Goal: Communication & Community: Answer question/provide support

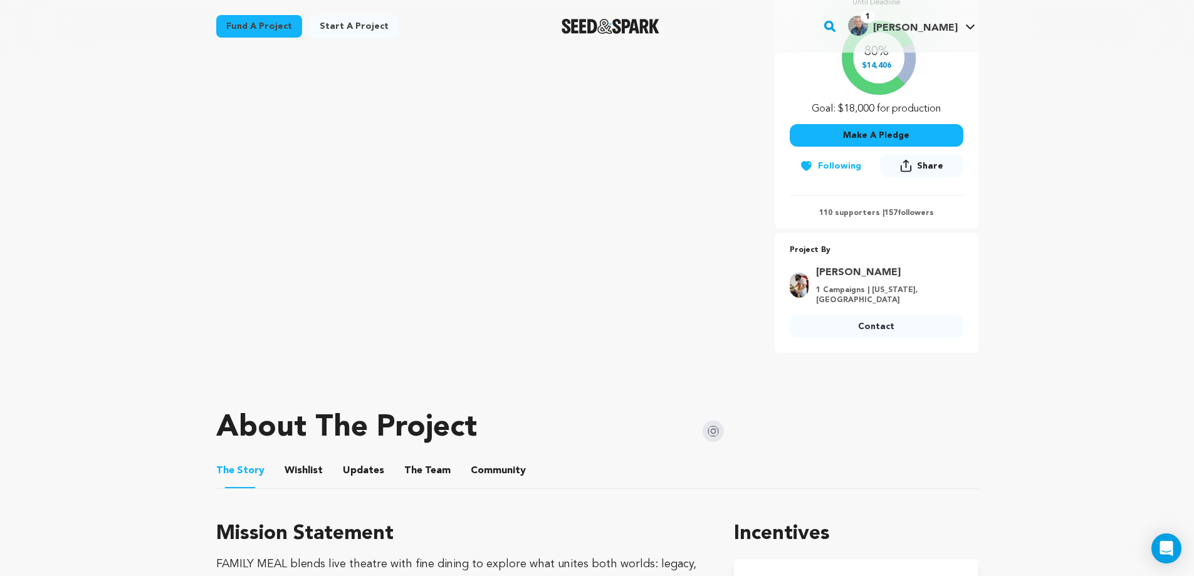
scroll to position [299, 0]
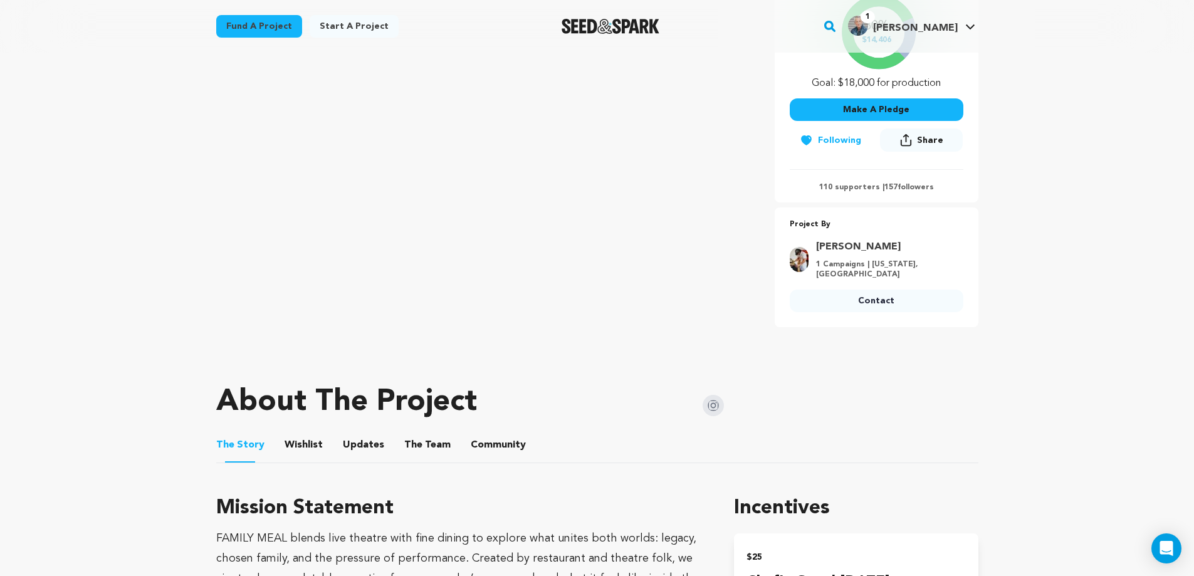
click at [862, 297] on link "Contact" at bounding box center [877, 301] width 174 height 23
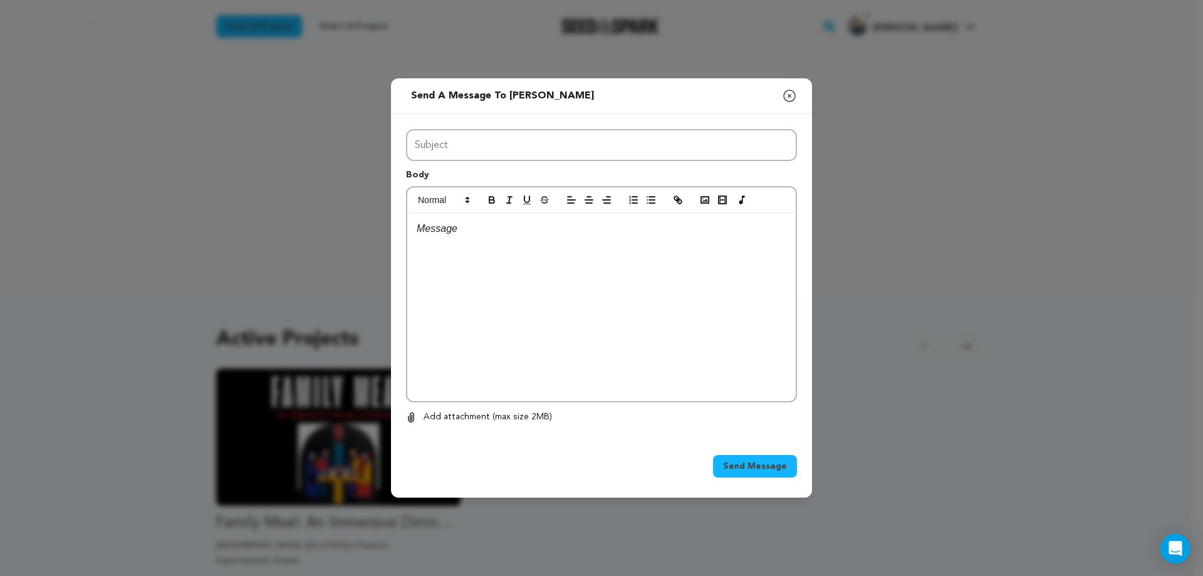
click at [251, 87] on div "Send a message to [PERSON_NAME] Close modal Subject Body 0 0 Remove" at bounding box center [601, 288] width 1203 height 576
click at [790, 96] on icon "button" at bounding box center [789, 95] width 11 height 11
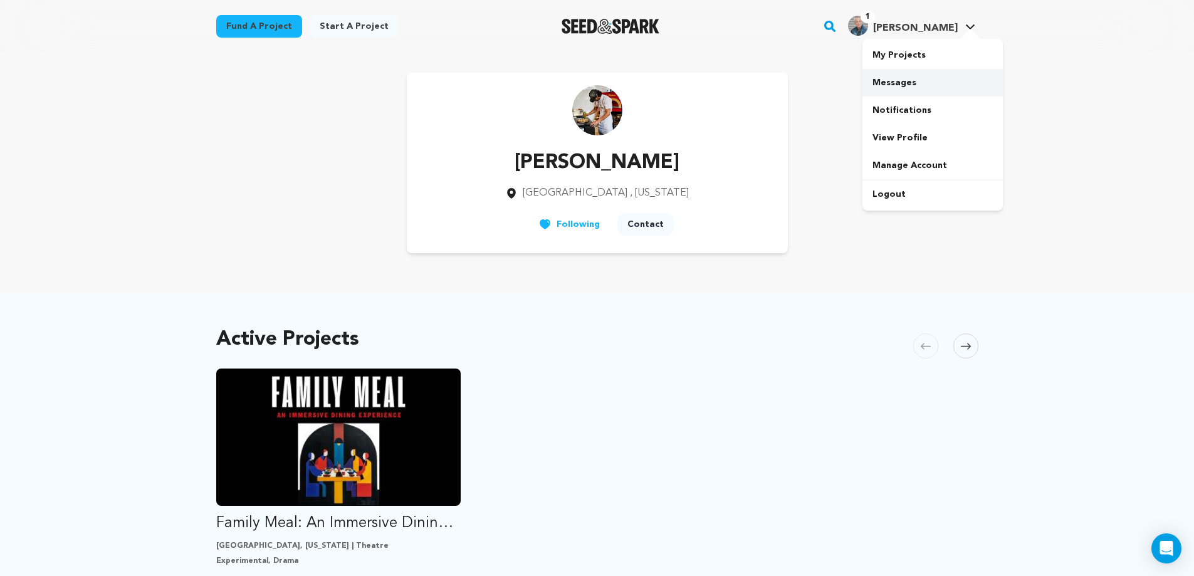
click at [897, 82] on link "Messages" at bounding box center [932, 83] width 140 height 28
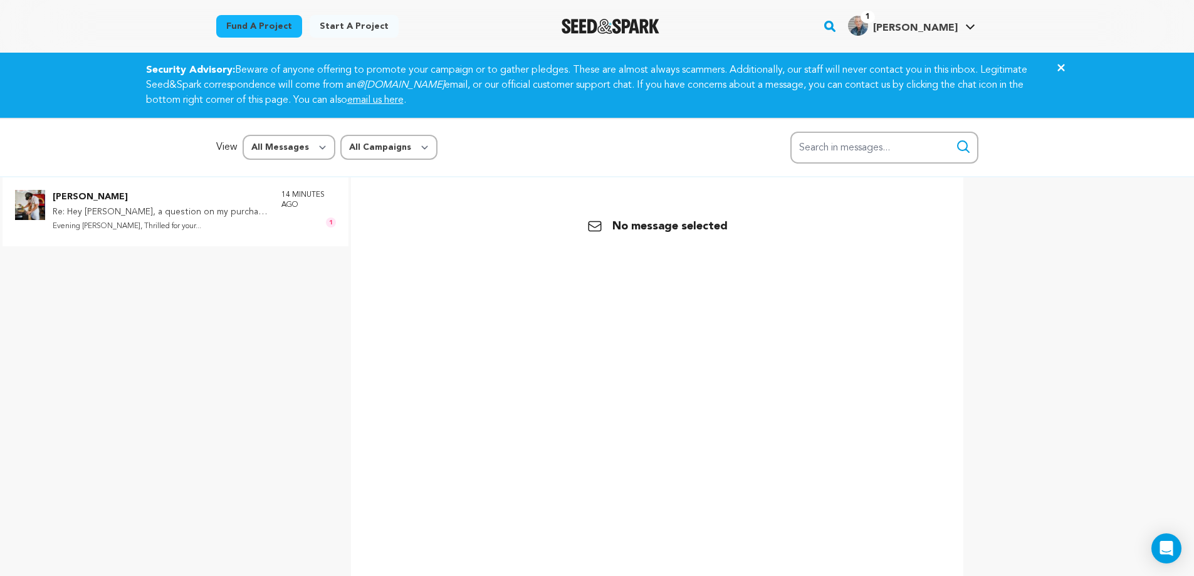
click at [117, 223] on p "Evening Michael, Thrilled for your..." at bounding box center [161, 226] width 216 height 14
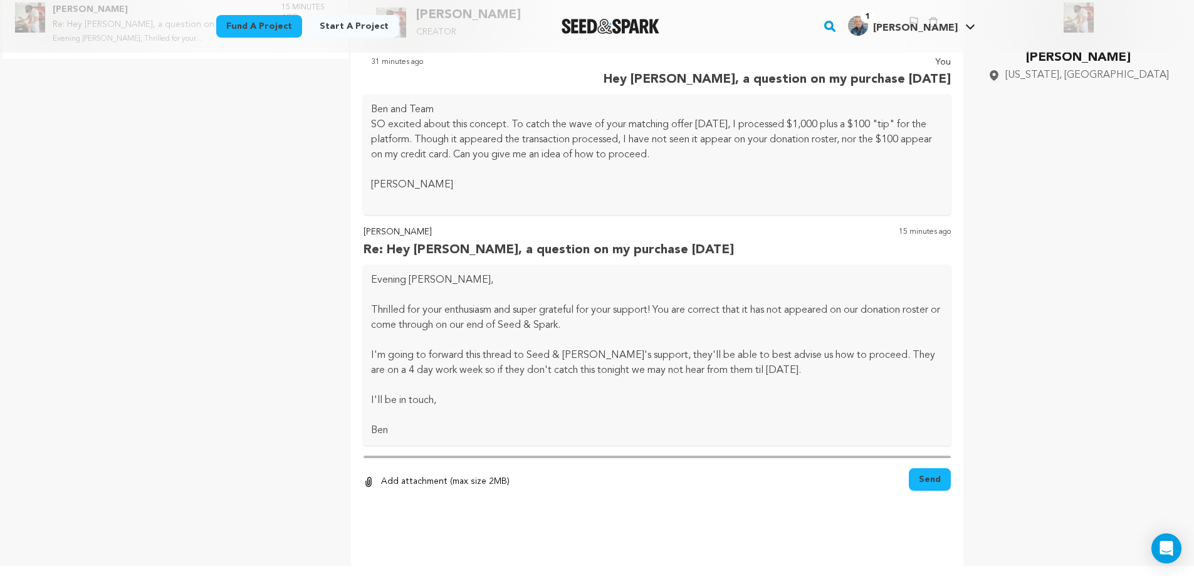
scroll to position [179, 0]
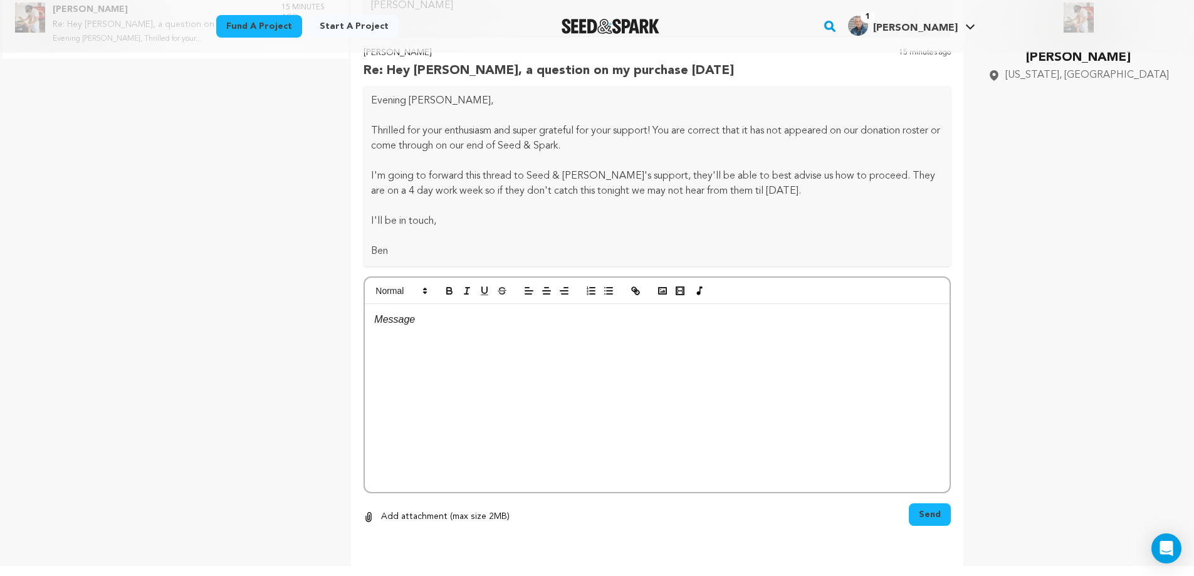
click at [397, 323] on p at bounding box center [657, 319] width 566 height 16
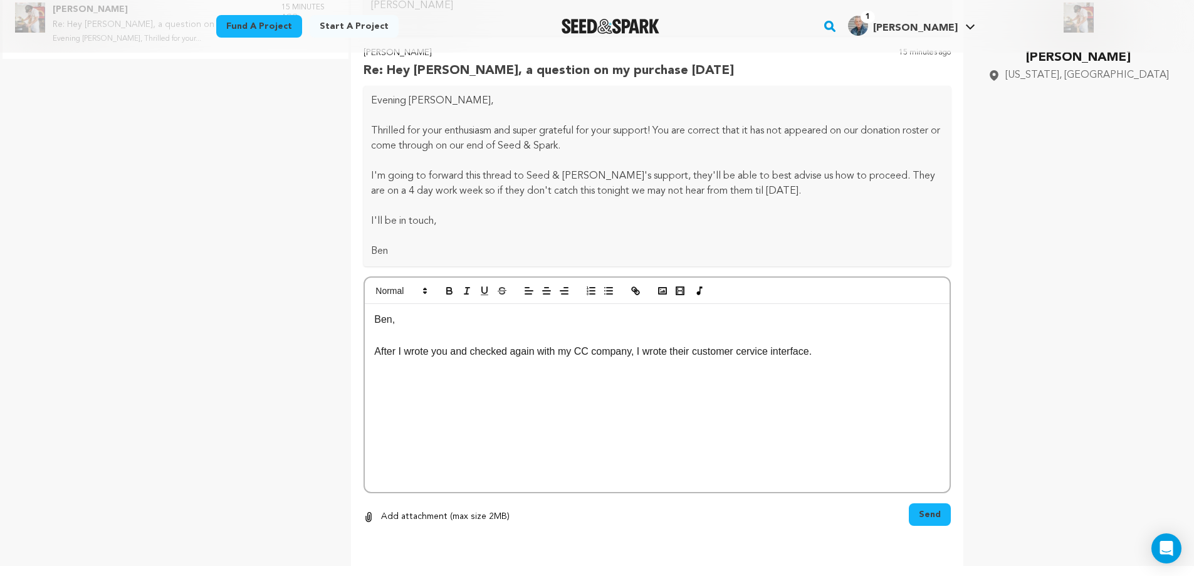
click at [375, 351] on p "After I wrote you and checked again with my CC company, I wrote their customer …" at bounding box center [657, 351] width 566 height 16
click at [374, 366] on p "Thanks for the lightning-speed reply. After I wrote you and checked again with …" at bounding box center [657, 359] width 566 height 32
click at [446, 368] on p "Thanks for the lightning-speed reply. After I wrote you and checked again with …" at bounding box center [657, 359] width 566 height 32
click at [496, 372] on p "Thanks for the lightning-speed reply. After I wrote you and checked again with …" at bounding box center [657, 359] width 566 height 32
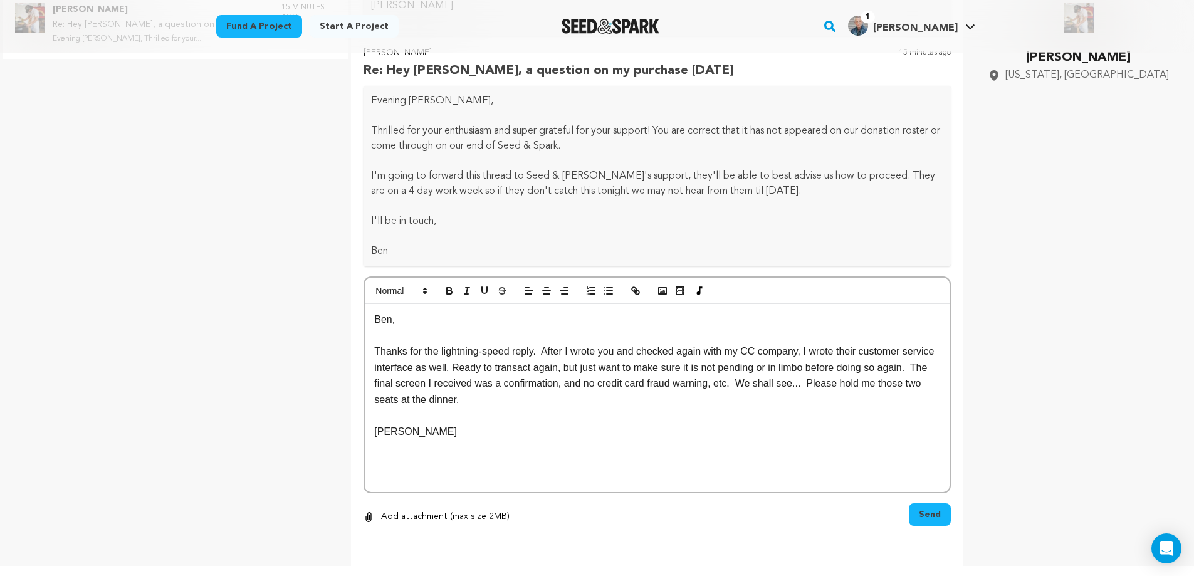
click at [811, 367] on p "Thanks for the lightning-speed reply. After I wrote you and checked again with …" at bounding box center [657, 375] width 566 height 64
click at [558, 397] on p "Thanks for the lightning-speed reply. After I wrote you and checked again with …" at bounding box center [657, 375] width 566 height 64
click at [924, 514] on span "Send" at bounding box center [930, 514] width 22 height 13
